Goal: Task Accomplishment & Management: Complete application form

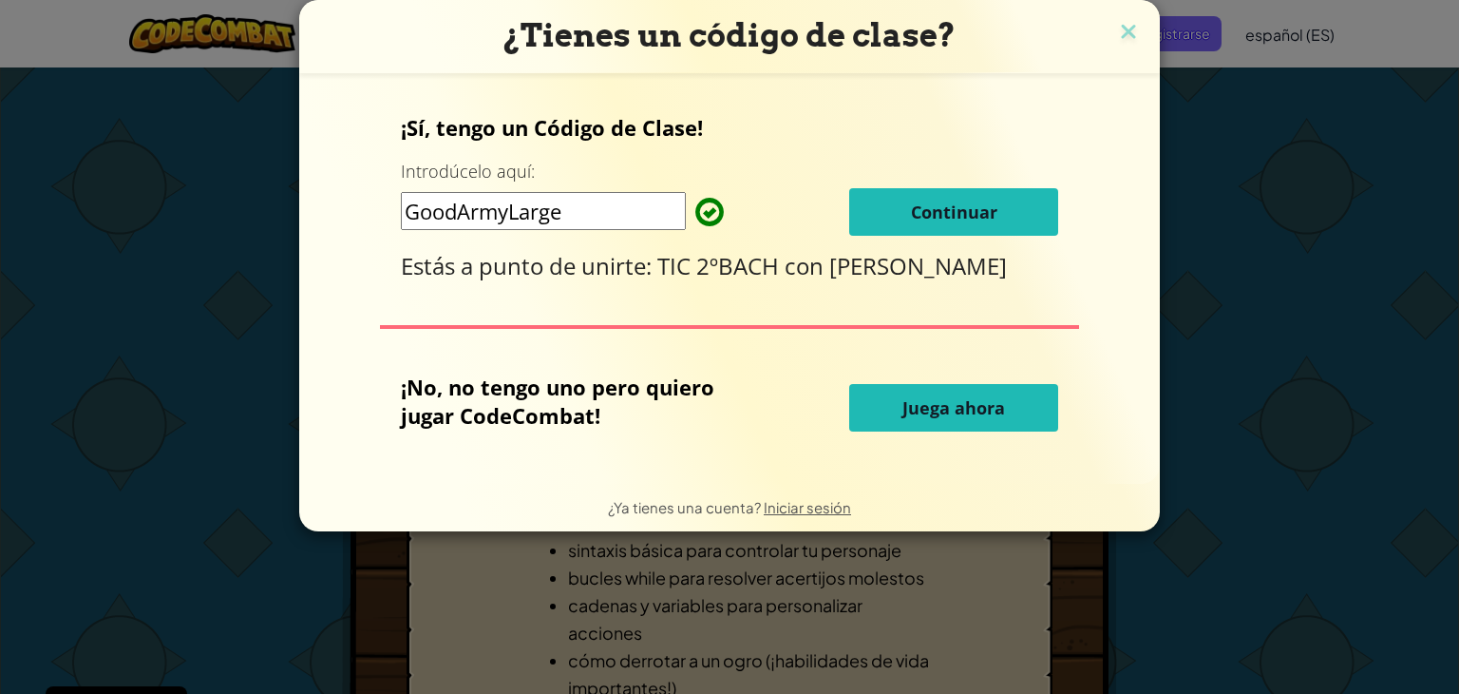
click at [925, 214] on font "Continuar" at bounding box center [954, 211] width 86 height 23
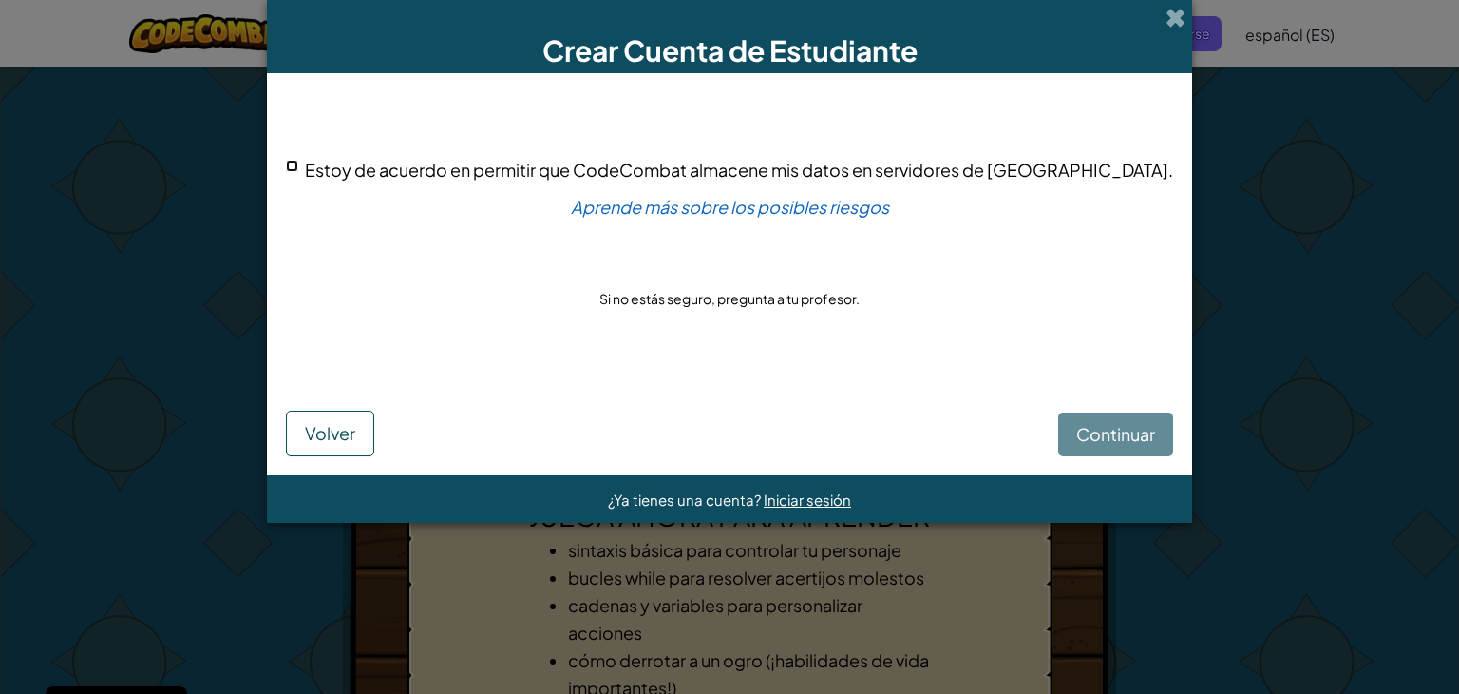
click at [298, 166] on input "Estoy de acuerdo en permitir que CodeCombat almacene mis datos en servidores de…" at bounding box center [292, 166] width 12 height 12
checkbox input "true"
click at [1089, 434] on font "Continuar" at bounding box center [1116, 434] width 79 height 22
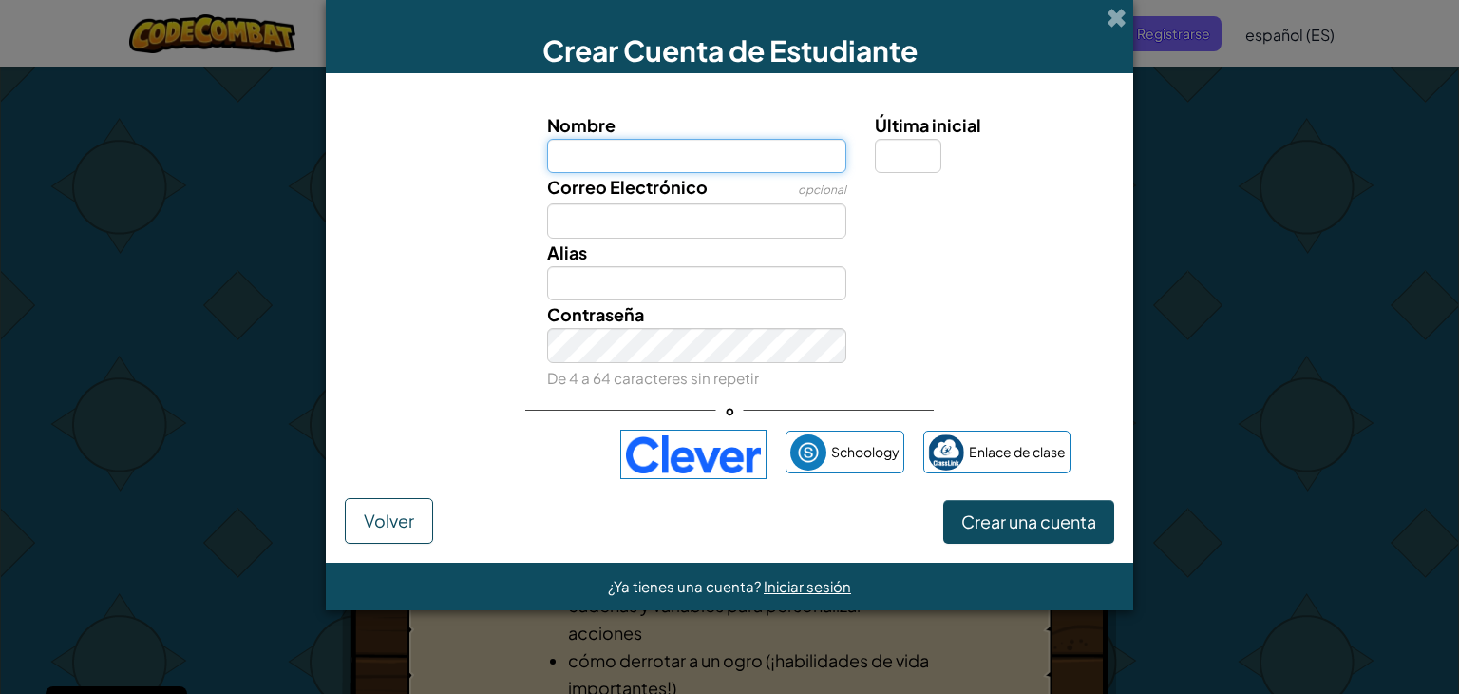
click at [705, 143] on input "Nombre" at bounding box center [697, 156] width 300 height 35
click at [1120, 16] on span at bounding box center [1117, 18] width 20 height 20
